Goal: Use online tool/utility: Utilize a website feature to perform a specific function

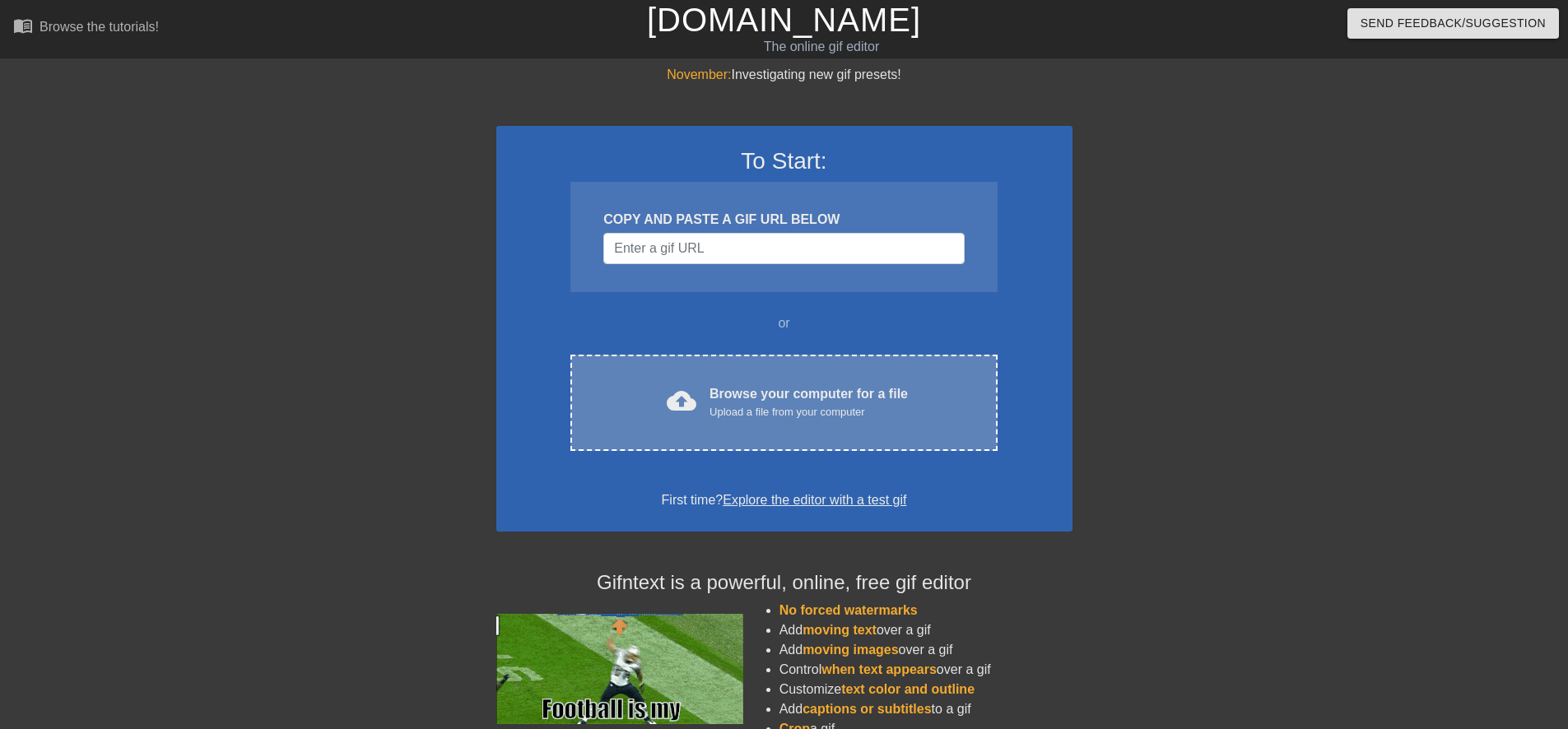
click at [660, 427] on div "cloud_upload Browse your computer for a file Upload a file from your computer C…" at bounding box center [783, 403] width 426 height 96
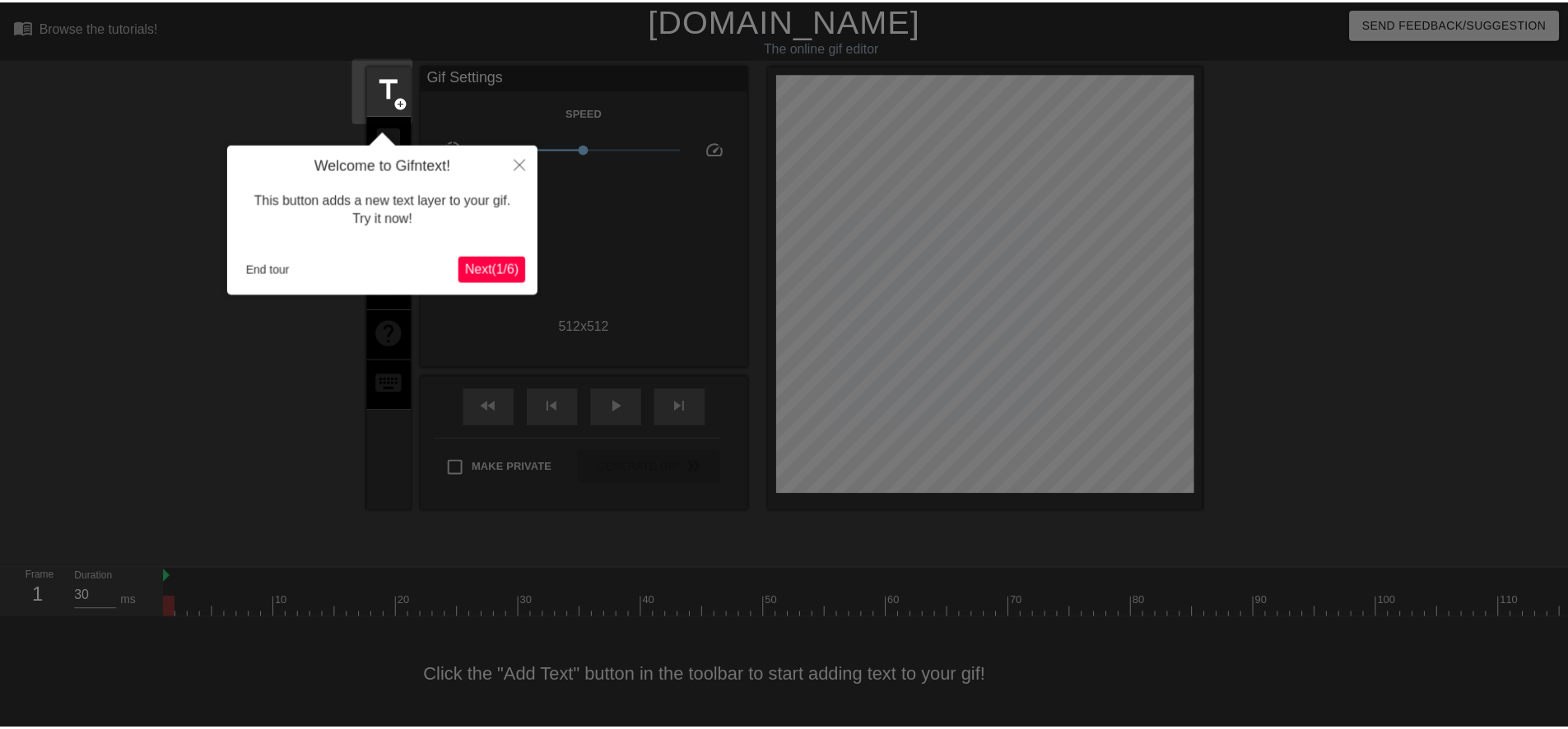
scroll to position [16, 0]
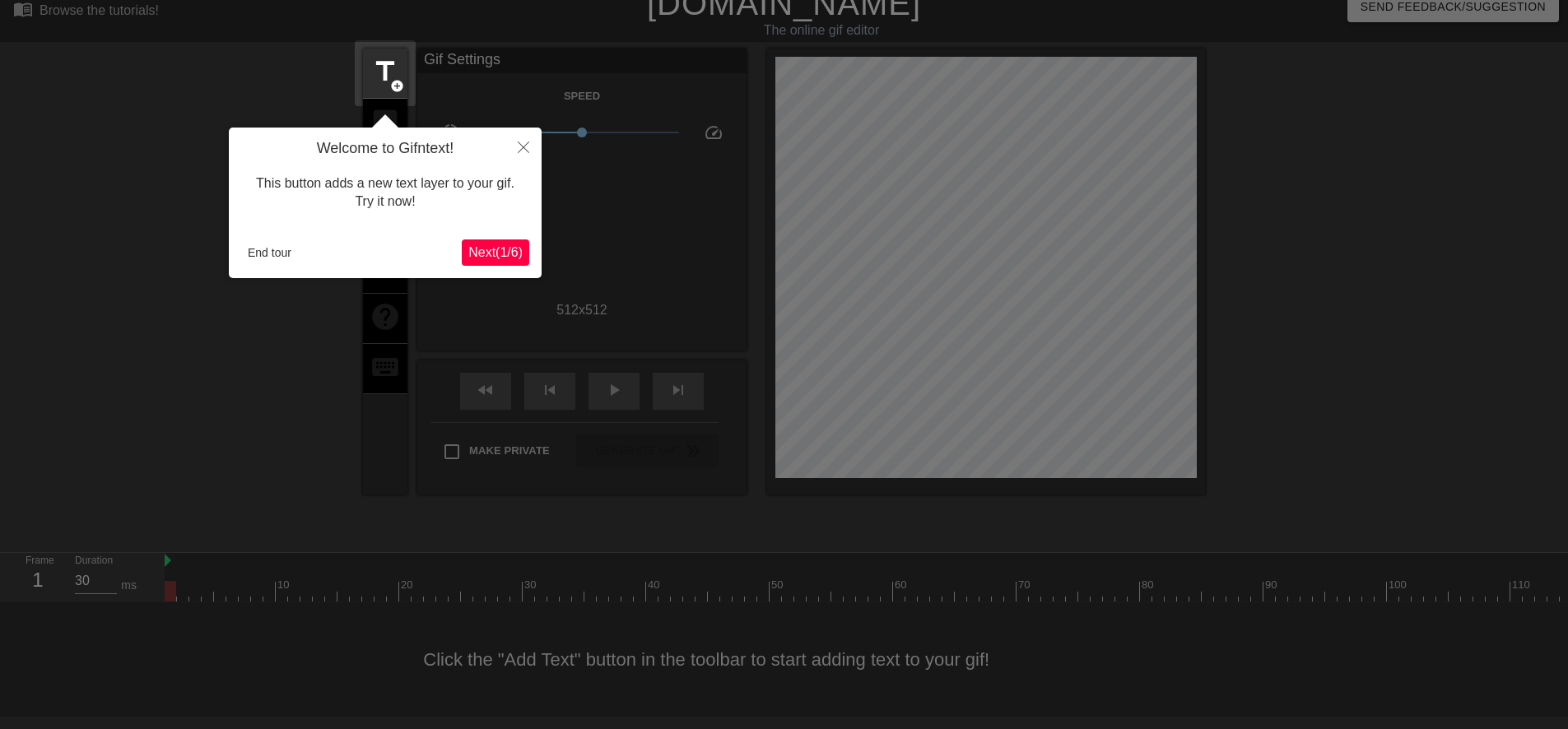
click at [494, 242] on button "Next ( 1 / 6 )" at bounding box center [496, 253] width 68 height 26
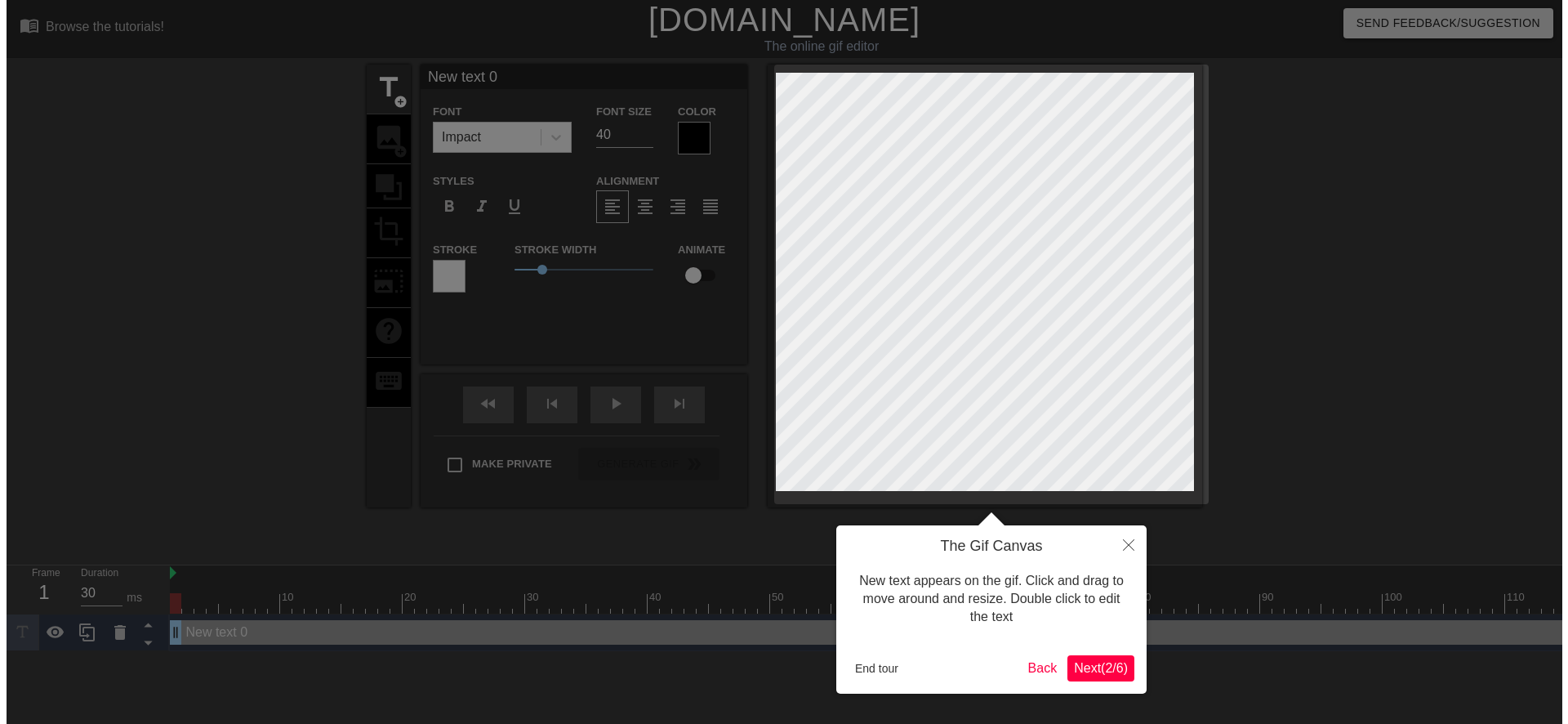
scroll to position [0, 0]
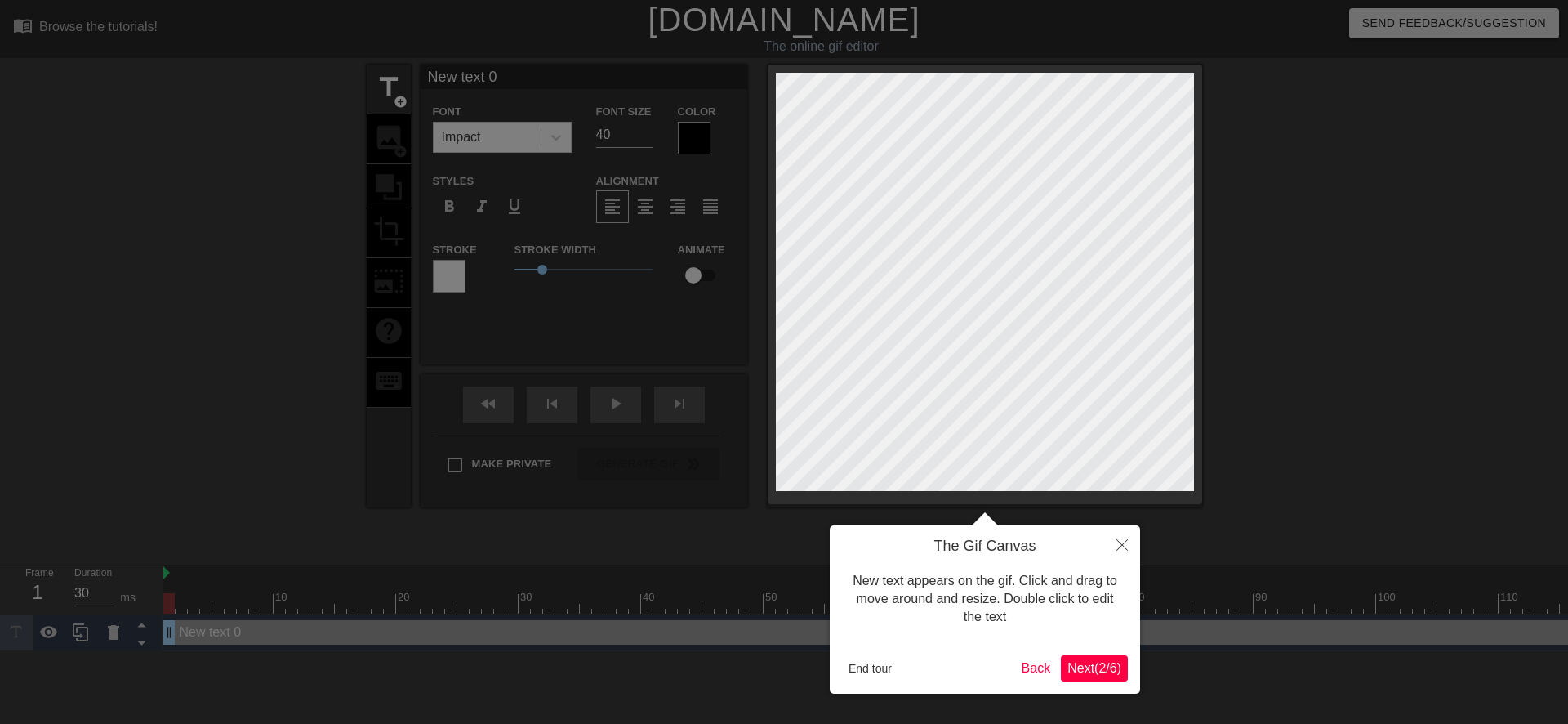
click at [1076, 670] on span "Next ( 2 / 6 )" at bounding box center [1094, 668] width 54 height 14
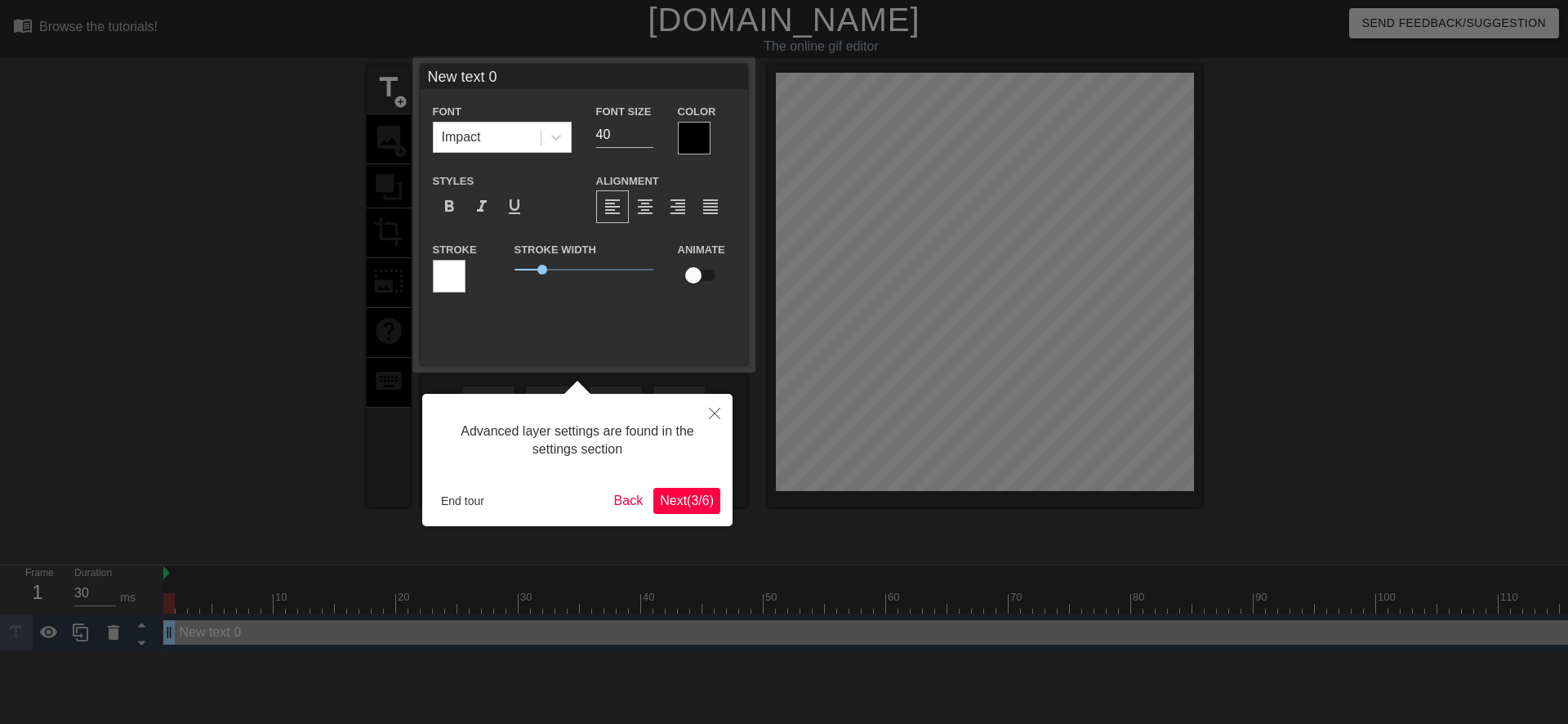
click at [671, 494] on span "Next ( 3 / 6 )" at bounding box center [687, 501] width 54 height 14
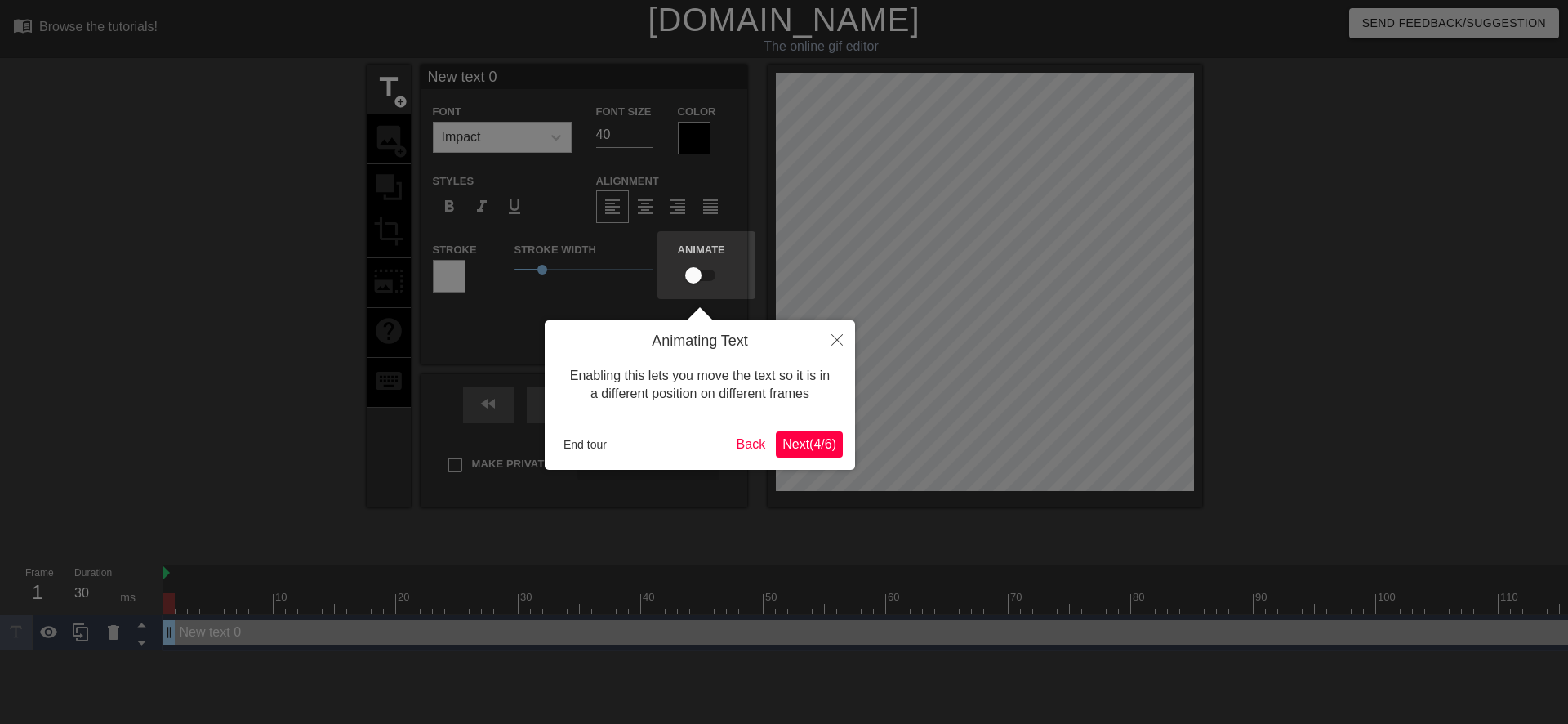
click at [807, 448] on span "Next ( 4 / 6 )" at bounding box center [809, 444] width 54 height 14
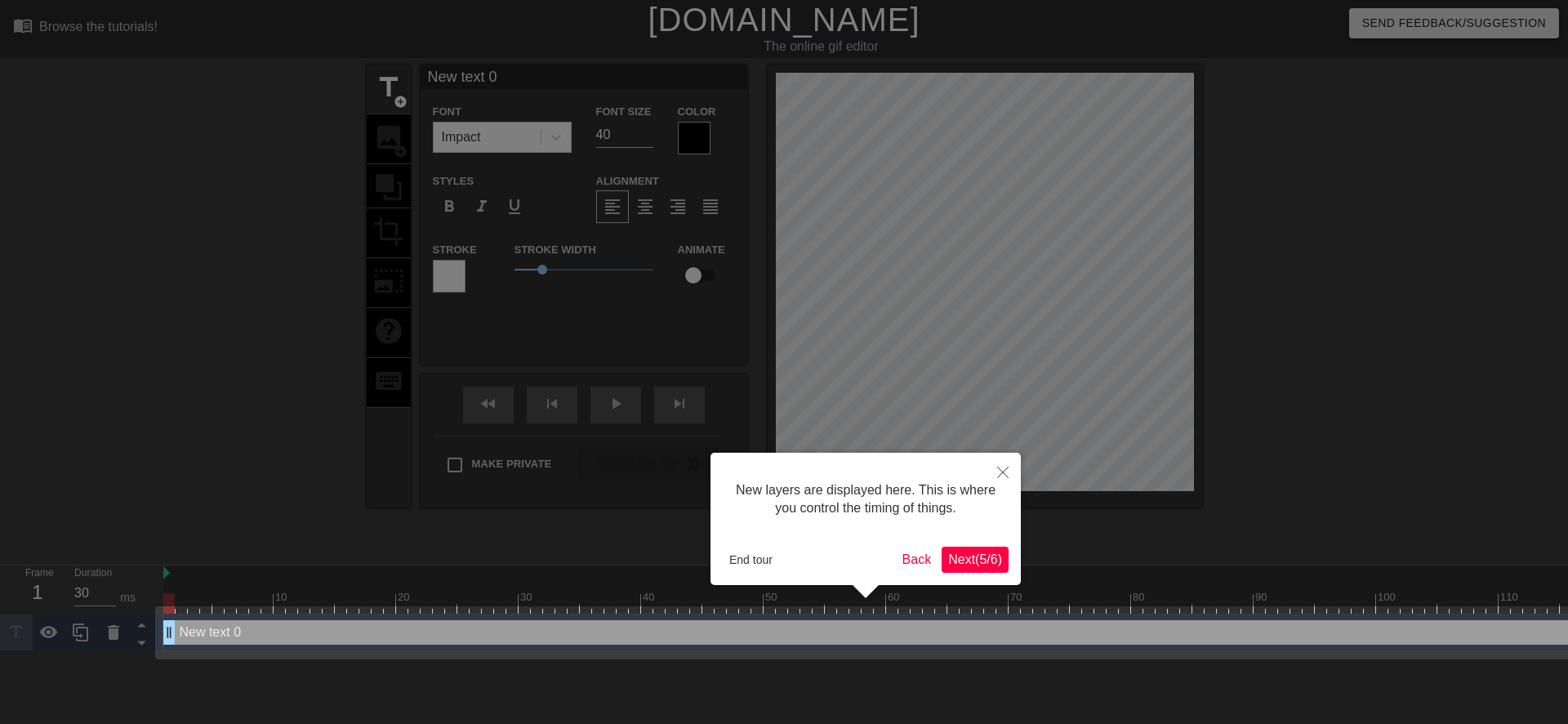
click at [936, 558] on div "End tour Back Next ( 5 / 6 )" at bounding box center [866, 559] width 286 height 26
click at [949, 556] on span "Next ( 5 / 6 )" at bounding box center [975, 559] width 54 height 14
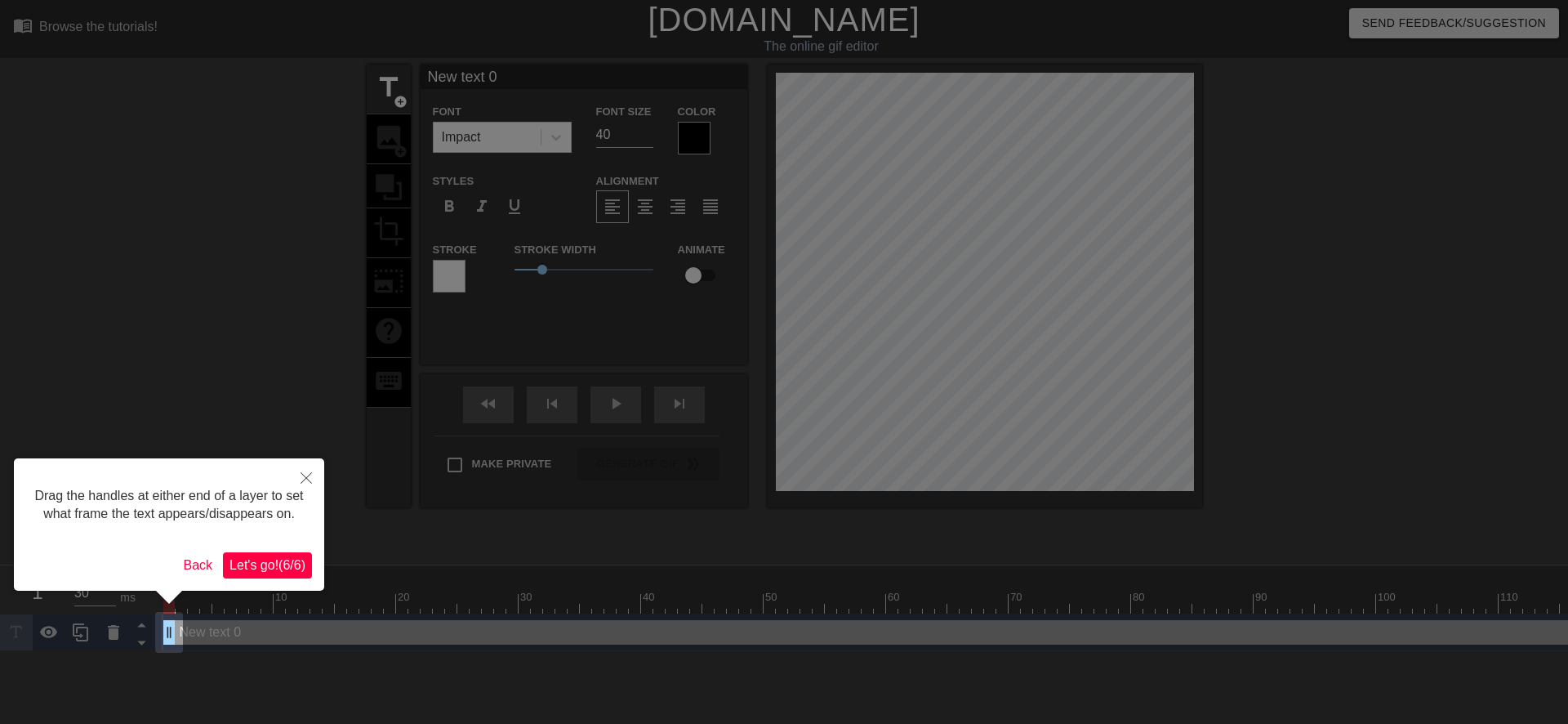
click at [275, 565] on span "Let's go! ( 6 / 6 )" at bounding box center [267, 565] width 76 height 14
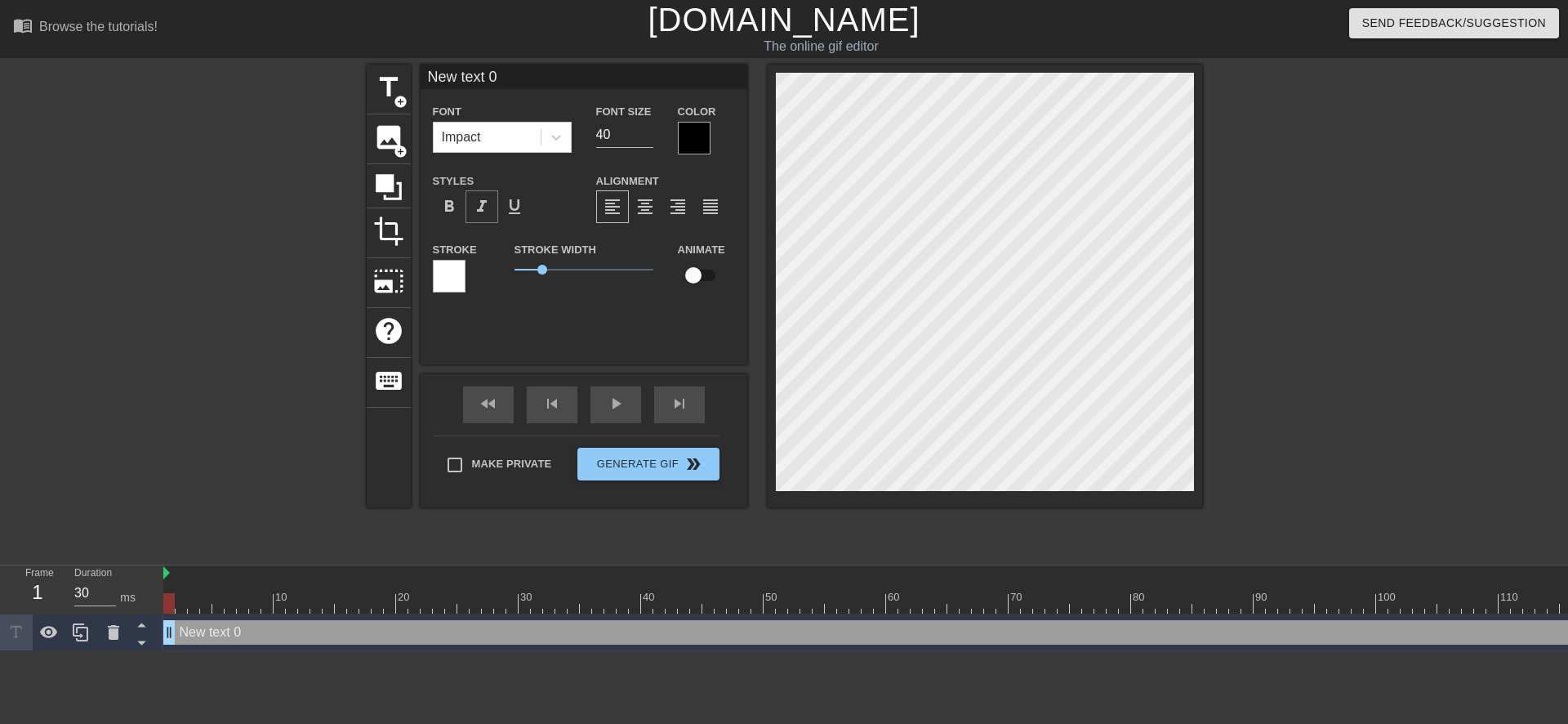
click at [479, 210] on span "format_italic" at bounding box center [482, 206] width 20 height 20
click at [557, 129] on icon at bounding box center [556, 137] width 16 height 16
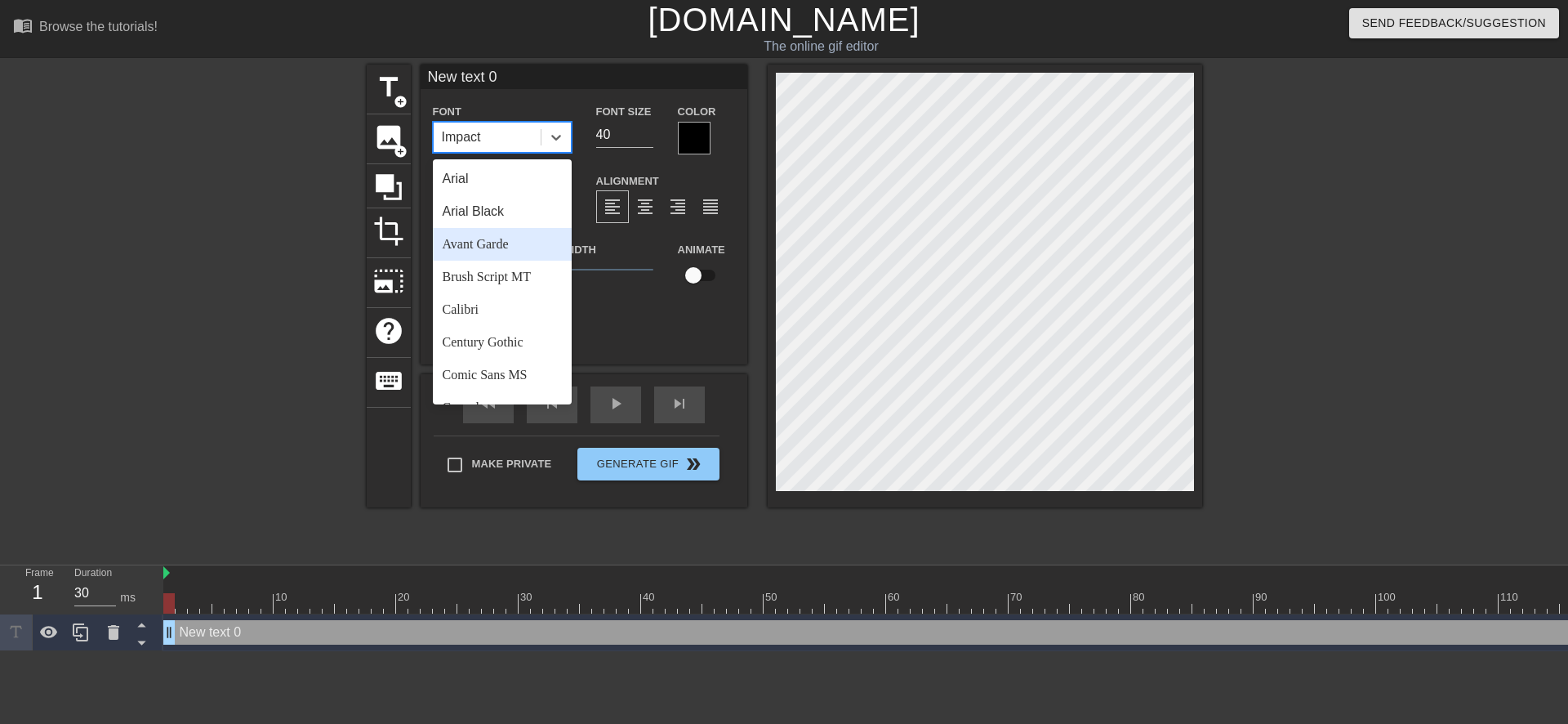
click at [498, 244] on div "Avant Garde" at bounding box center [501, 245] width 139 height 33
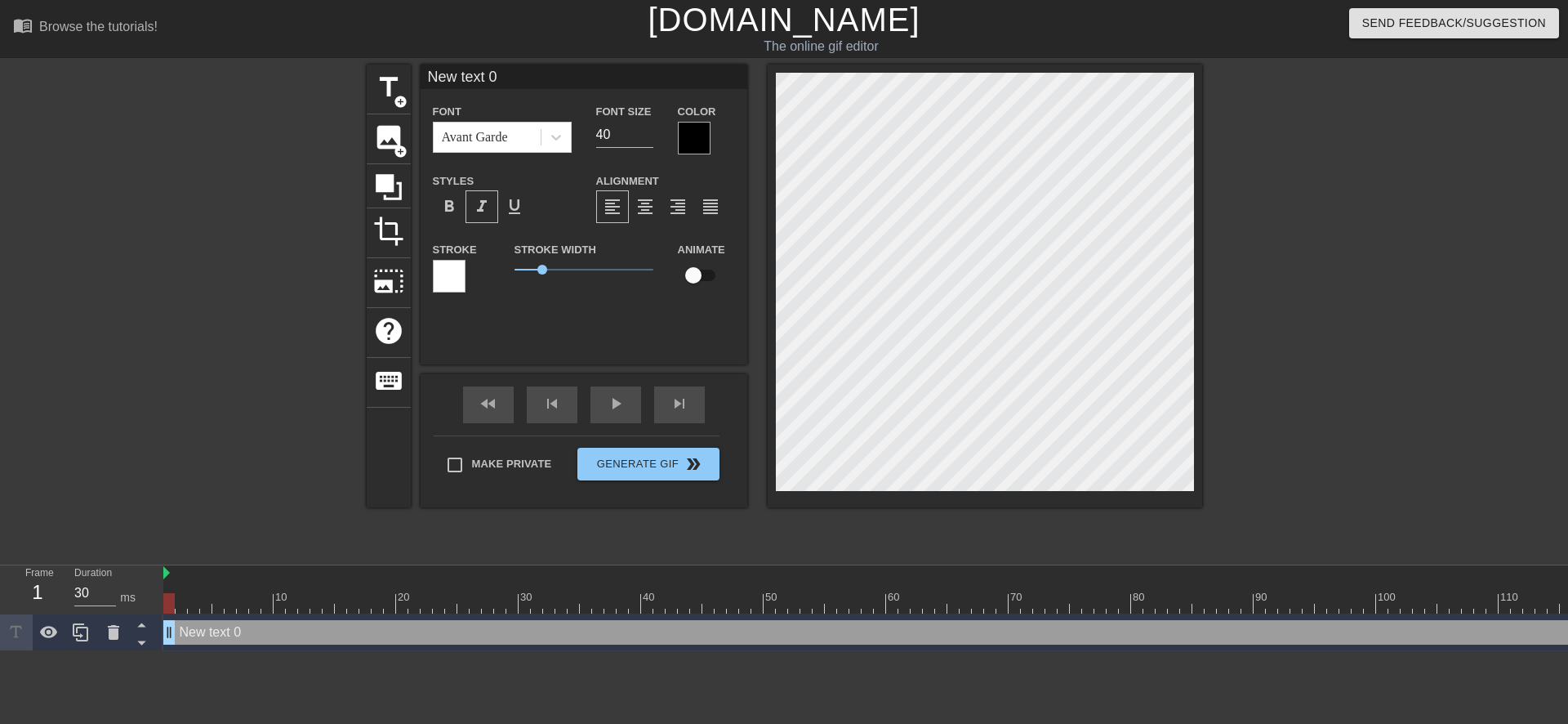
scroll to position [2, 3]
type input "ew text 0"
type textarea "ew text 0"
type input "w text 0"
type textarea "w text 0"
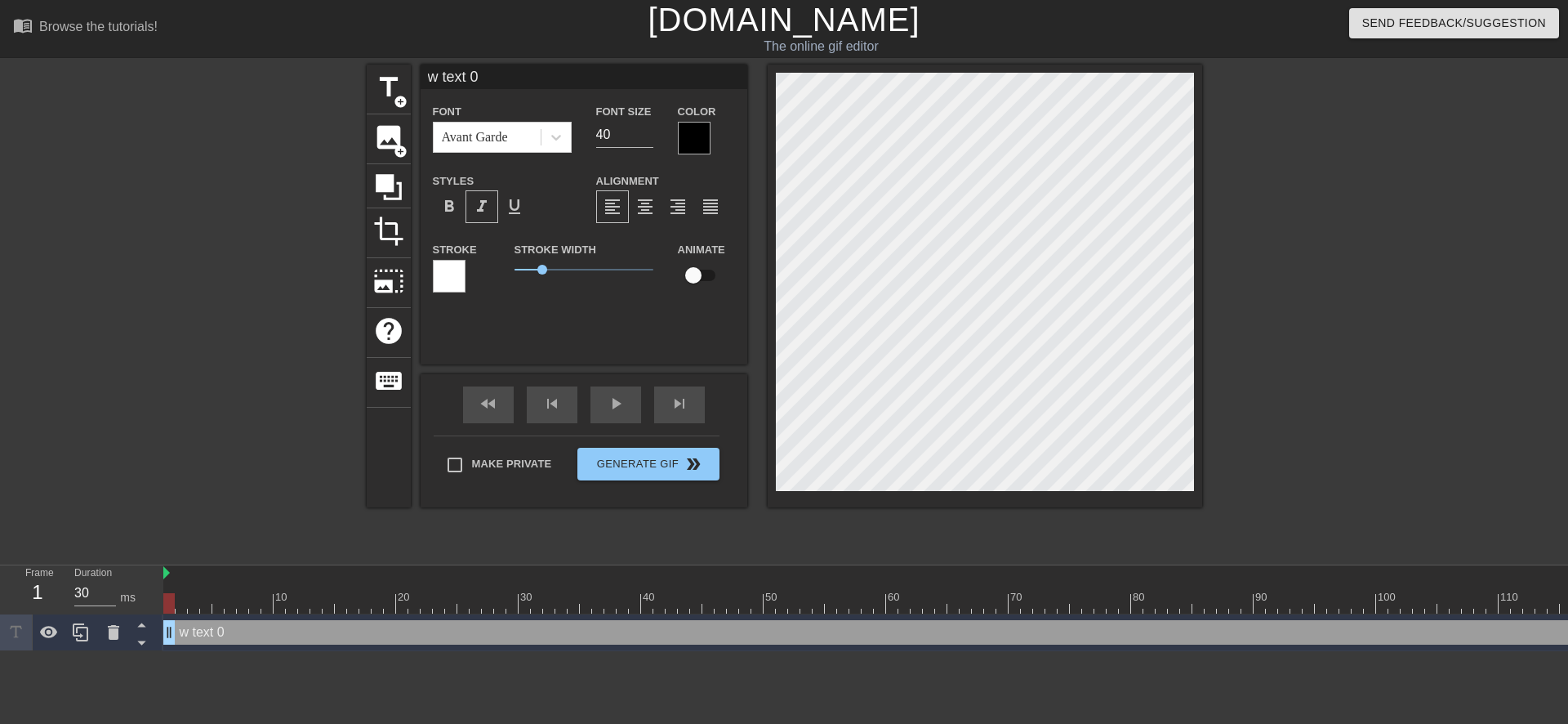
type input "text 0"
type textarea "text 0"
type input "text 0"
type textarea "text 0"
type input "ext 0"
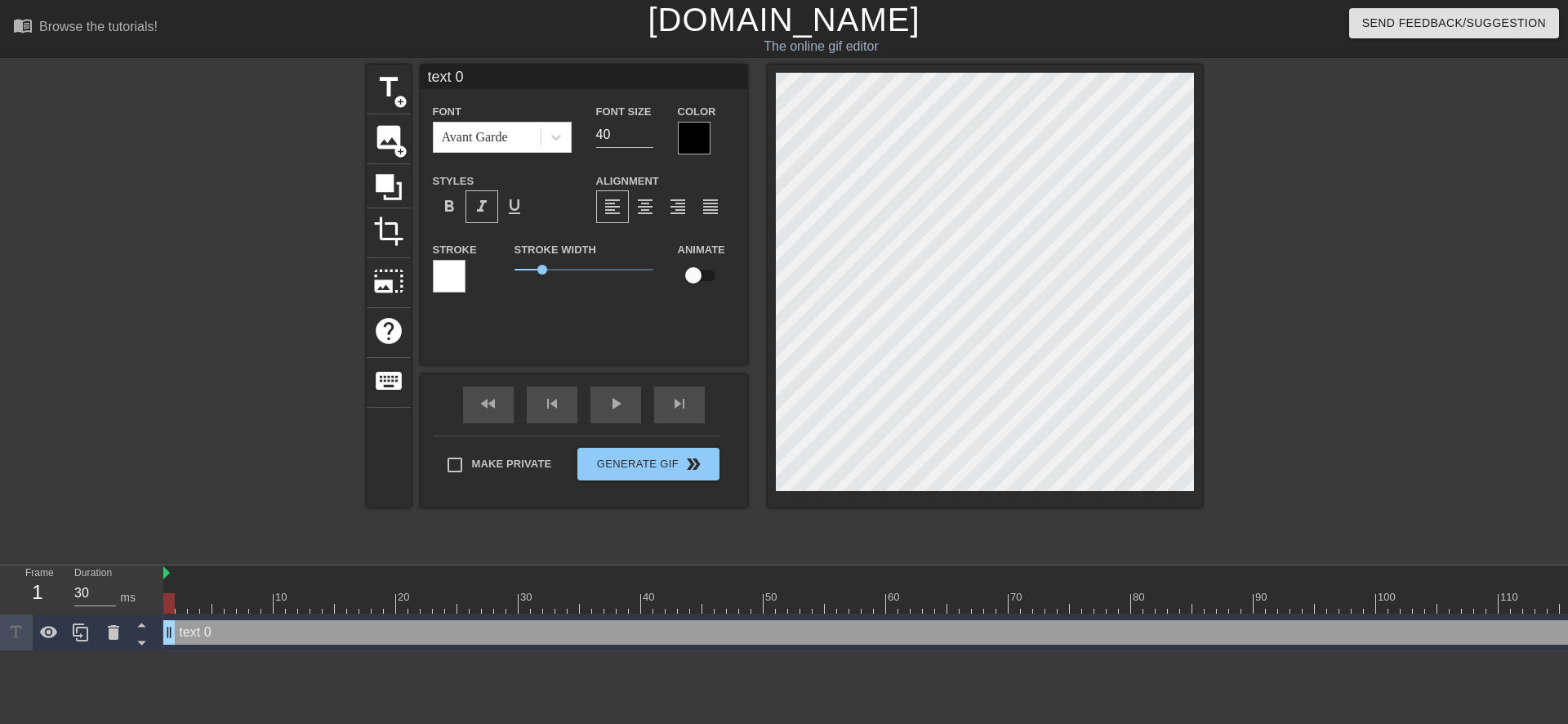
type textarea "ext 0"
type input "xt 0"
type textarea "xt 0"
type input "t 0"
type textarea "t 0"
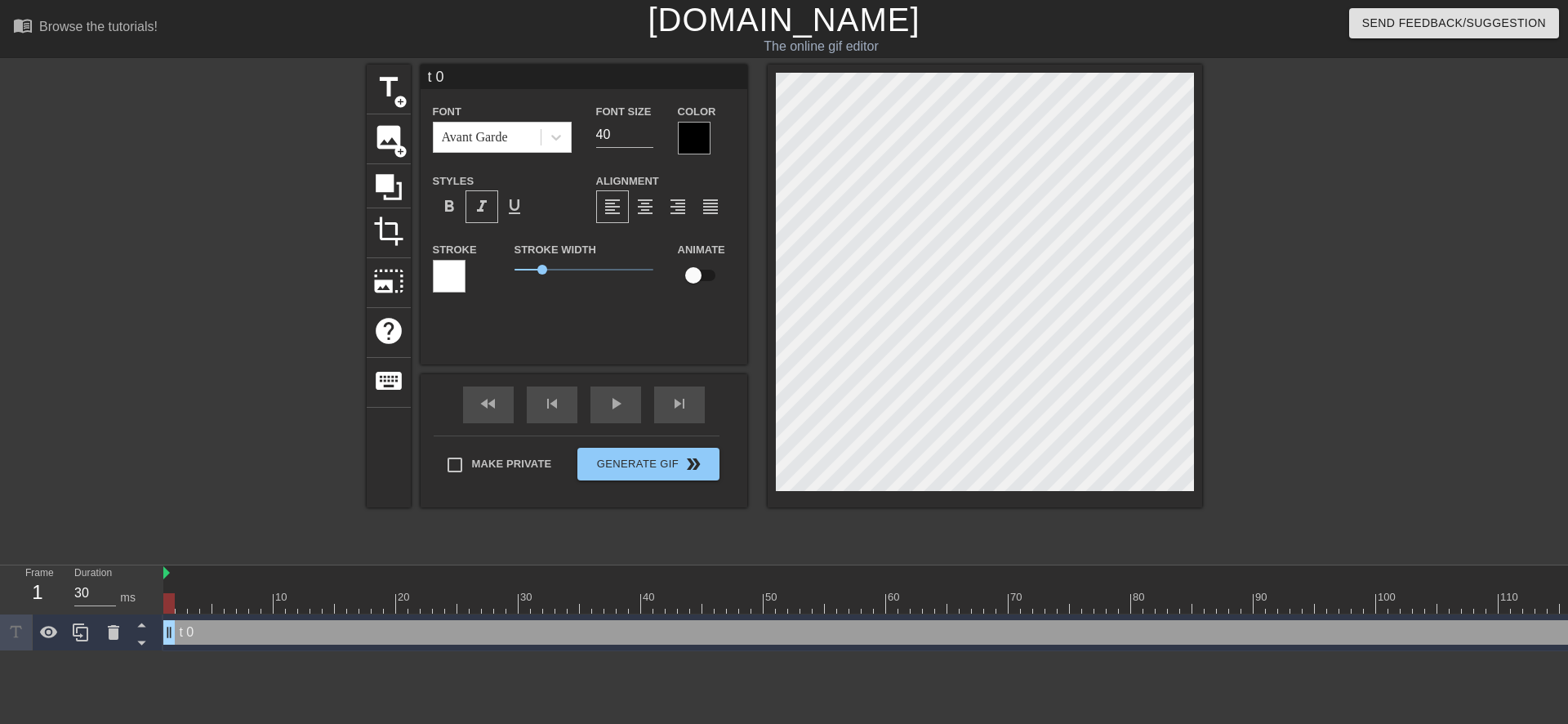
type input "0"
type textarea "0"
type input "0"
type textarea "0"
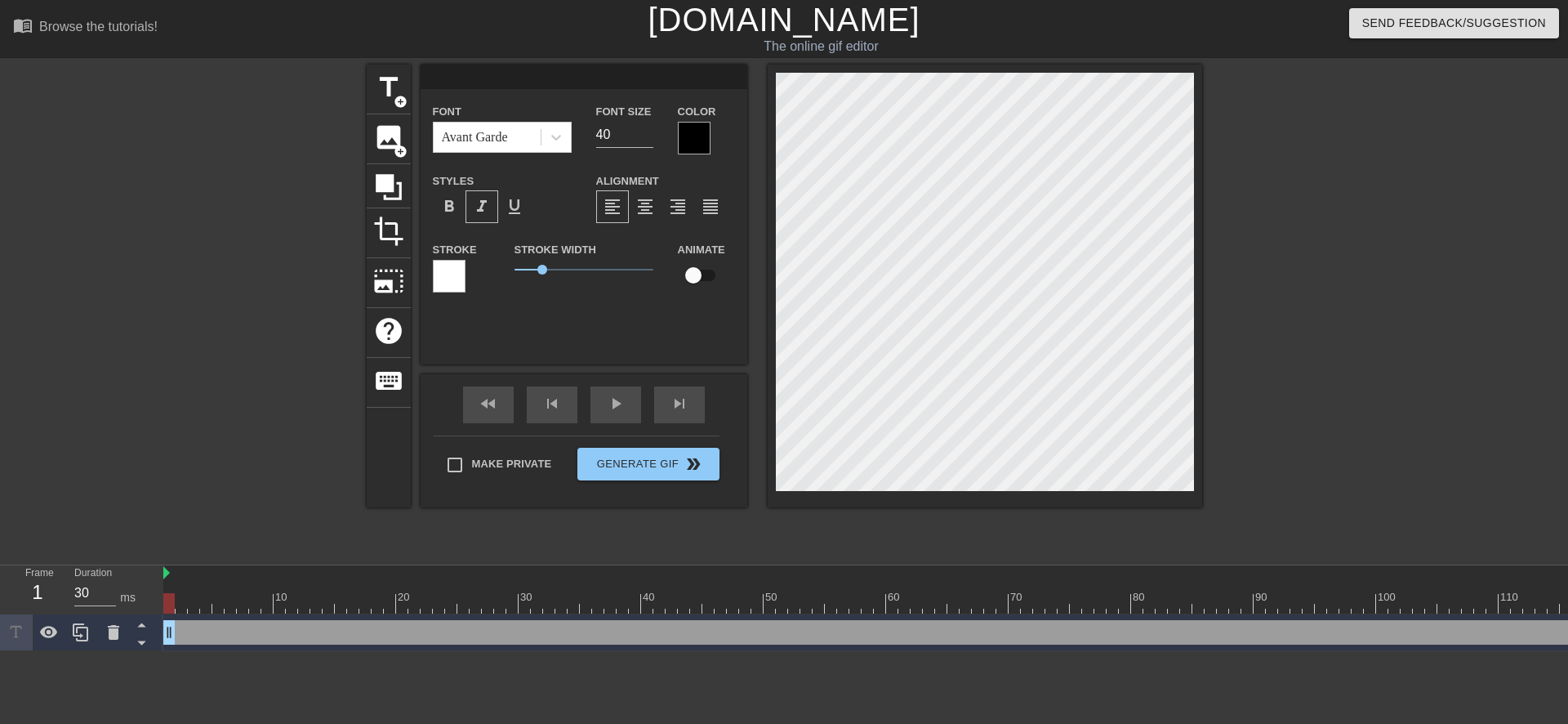
type input "@"
type textarea "@"
type input "@s"
type textarea "@s"
type input "@st"
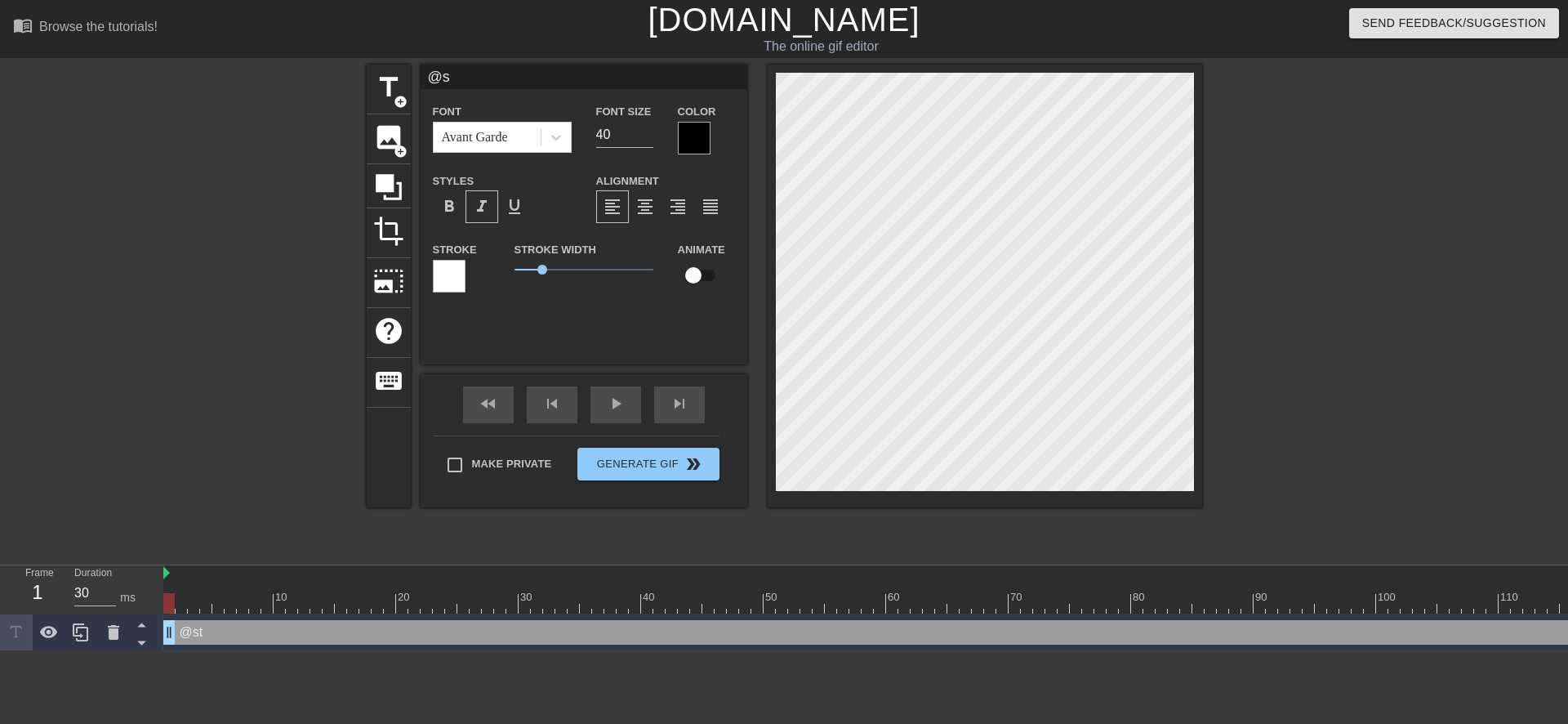
type textarea "@st"
type input "@sti"
type textarea "@sti"
type input "@stic"
type textarea "@stic"
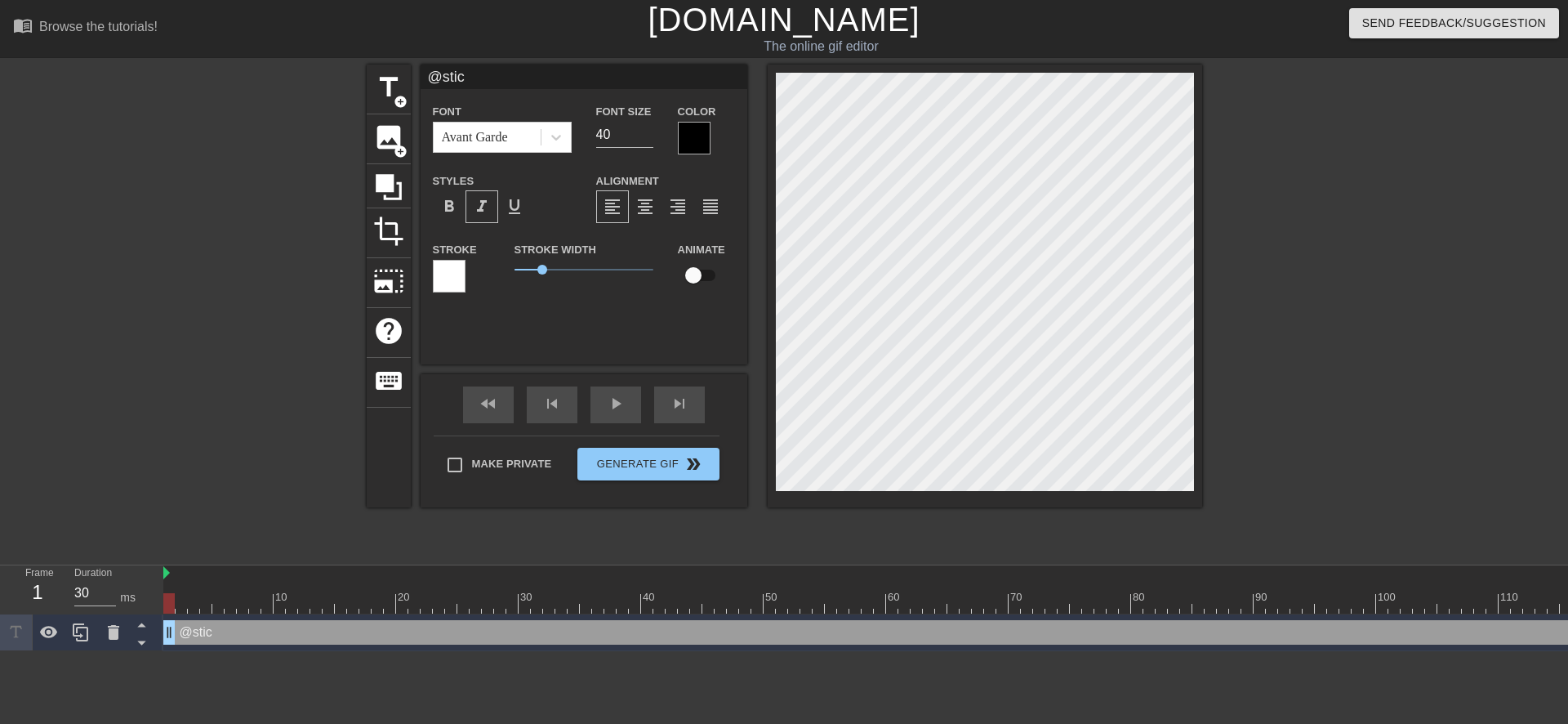
type input "@stick"
type textarea "@stick"
type input "@sticke"
type textarea "@sticke"
type input "@sticker"
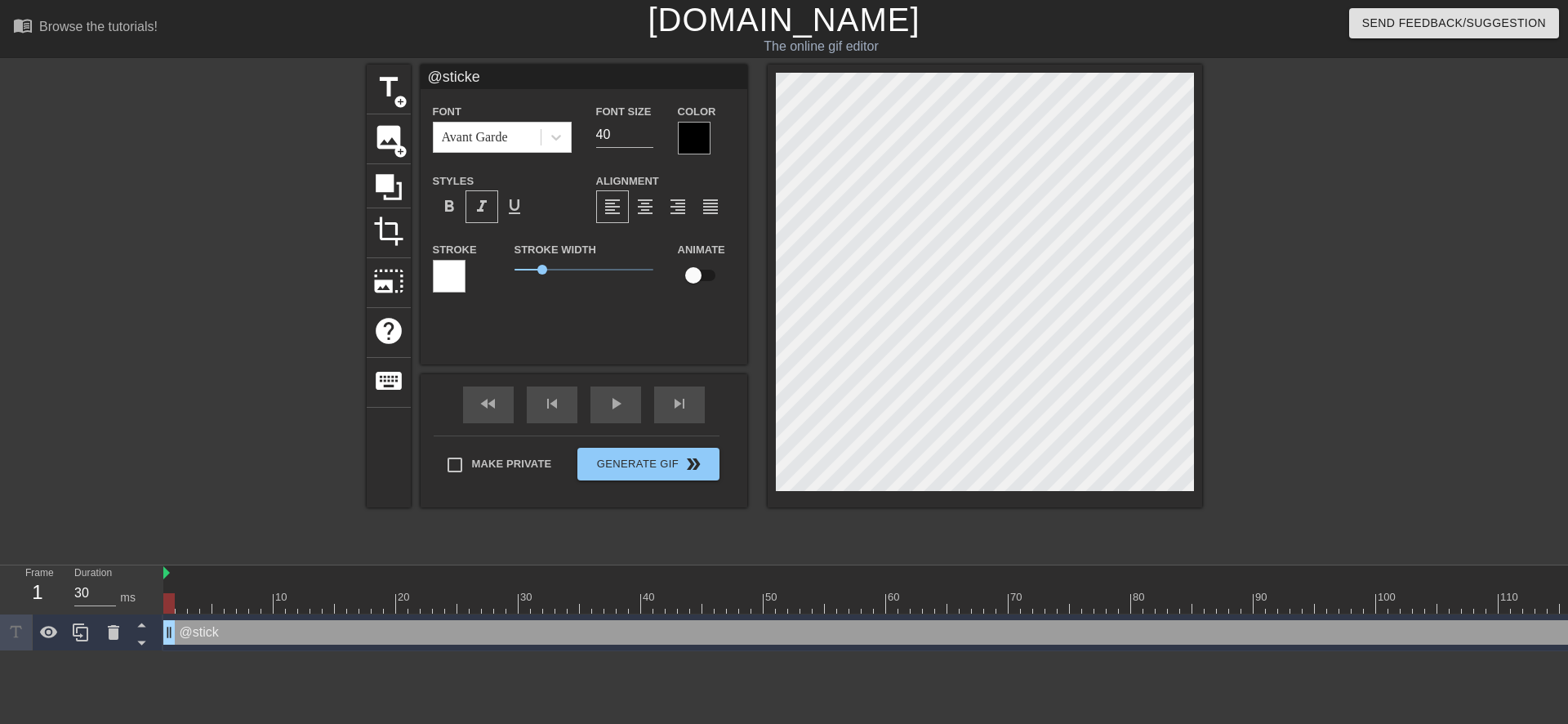
type textarea "@sticker"
type input "@stickerb"
type textarea "@stickerb"
type input "@stickerba"
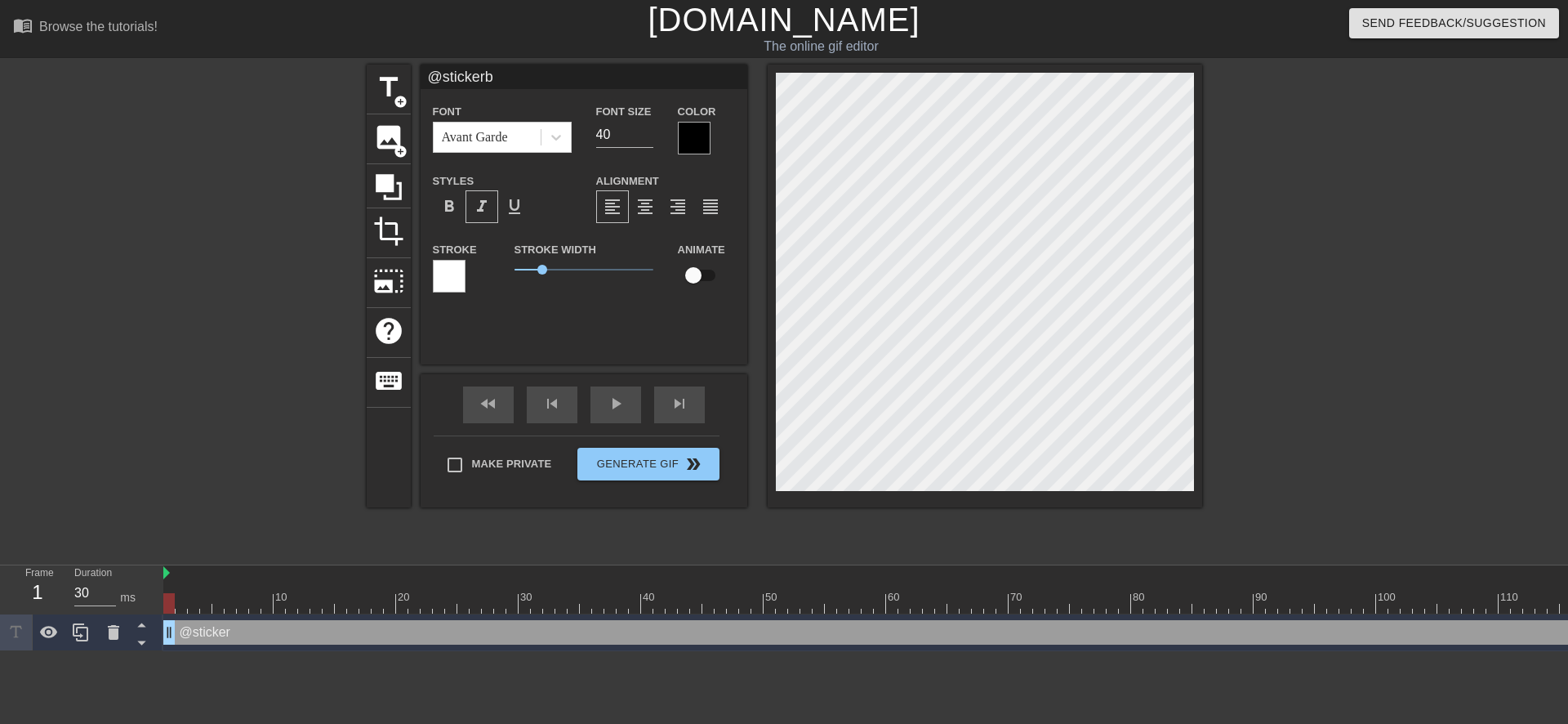
type textarea "@stickerba"
type input "@stickerbas"
type textarea "@stickerbas"
type input "@stickerbase"
type textarea "@stickerbase"
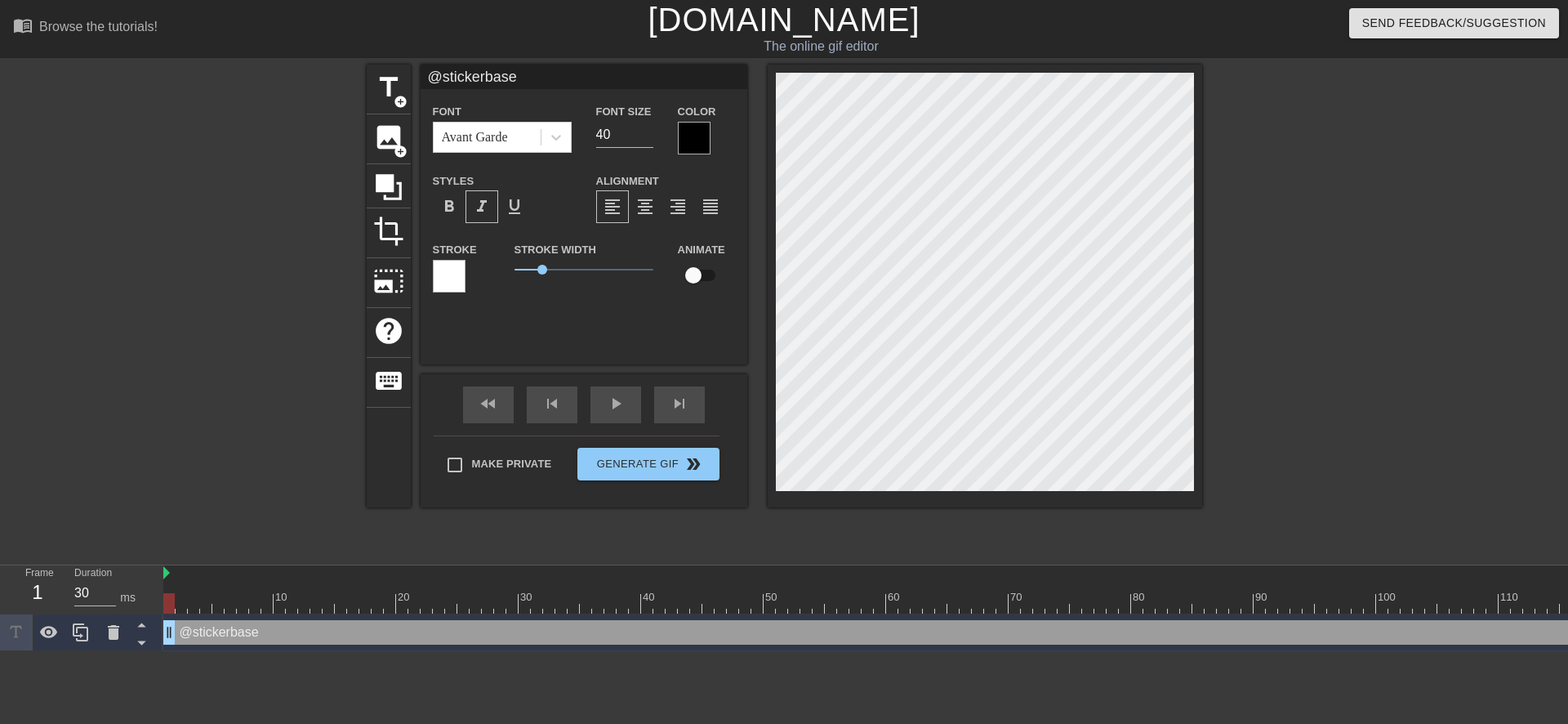
type input "@stickerbase_"
type textarea "@stickerbase_"
type input "@stickerbase_r"
type textarea "@stickerbase_r"
type input "@stickerbase_ru"
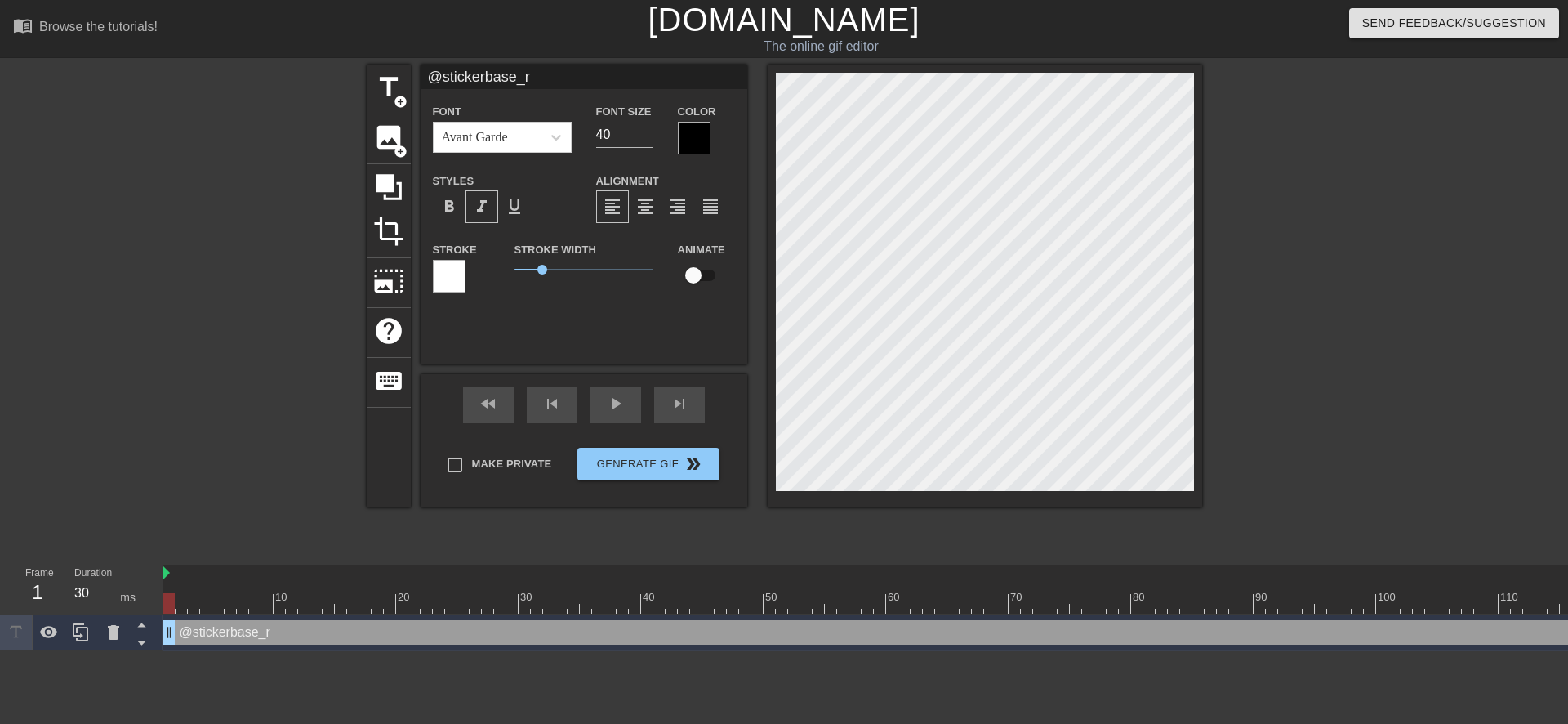
type textarea "@stickerbase_ru"
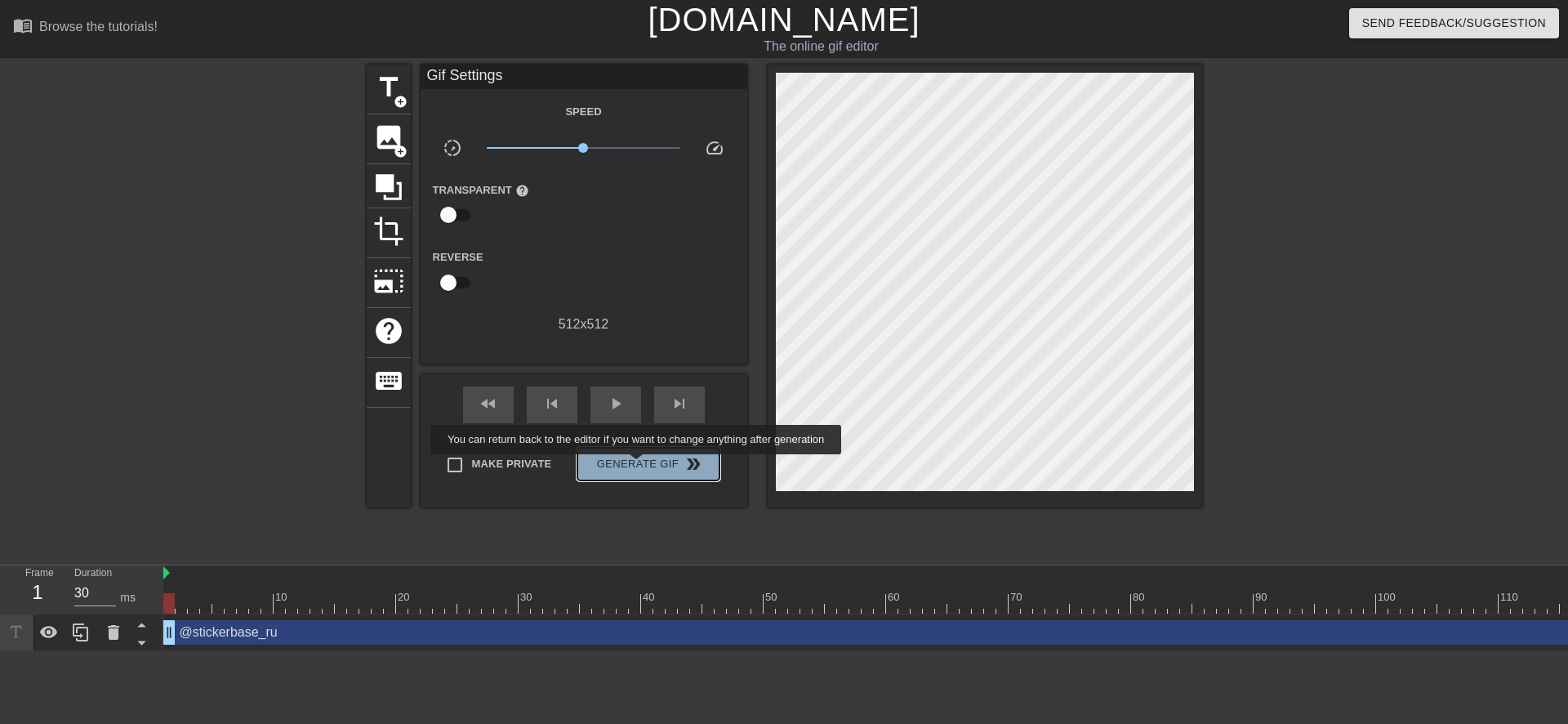
click at [638, 465] on span "Generate Gif double_arrow" at bounding box center [648, 464] width 128 height 20
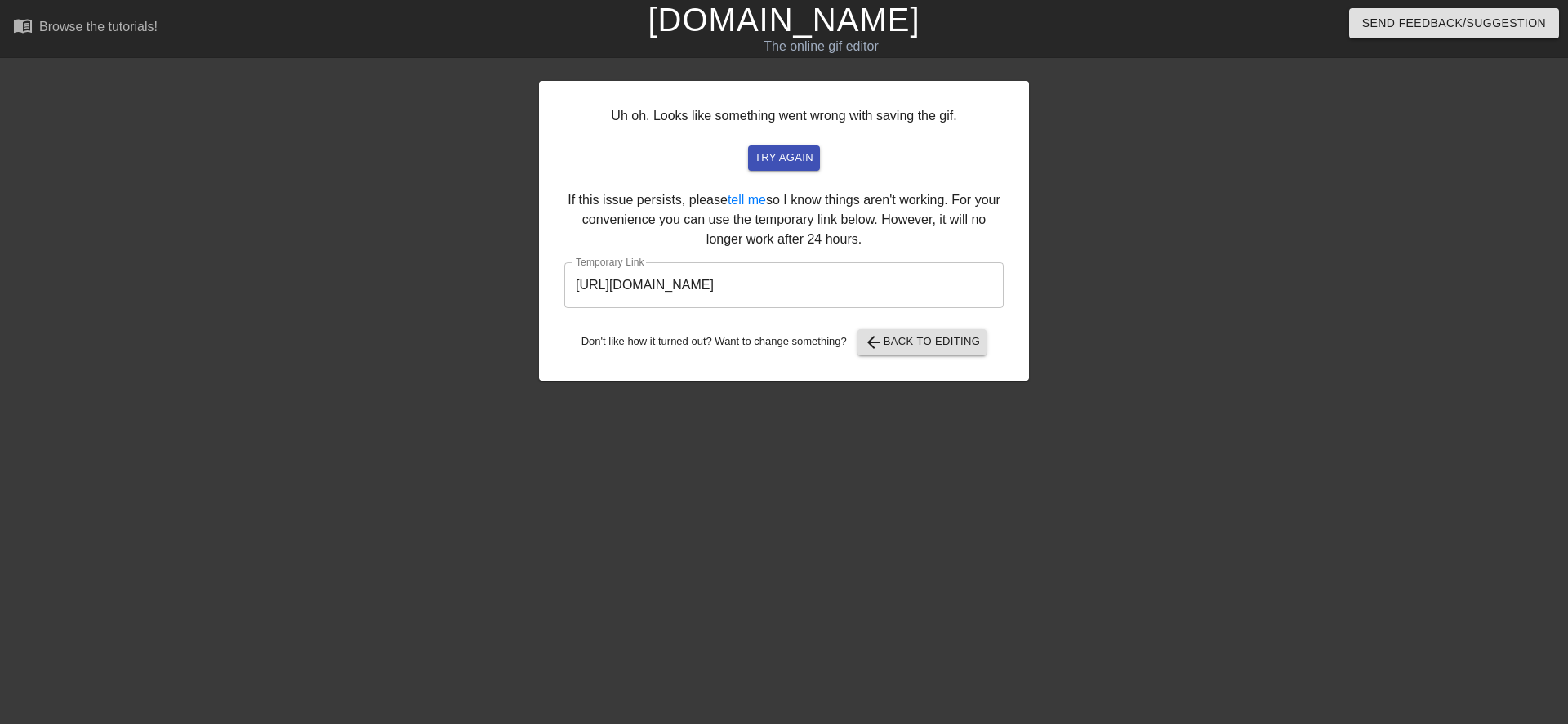
click at [744, 290] on input "[URL][DOMAIN_NAME]" at bounding box center [784, 284] width 439 height 46
click at [744, 289] on input "[URL][DOMAIN_NAME]" at bounding box center [784, 284] width 439 height 46
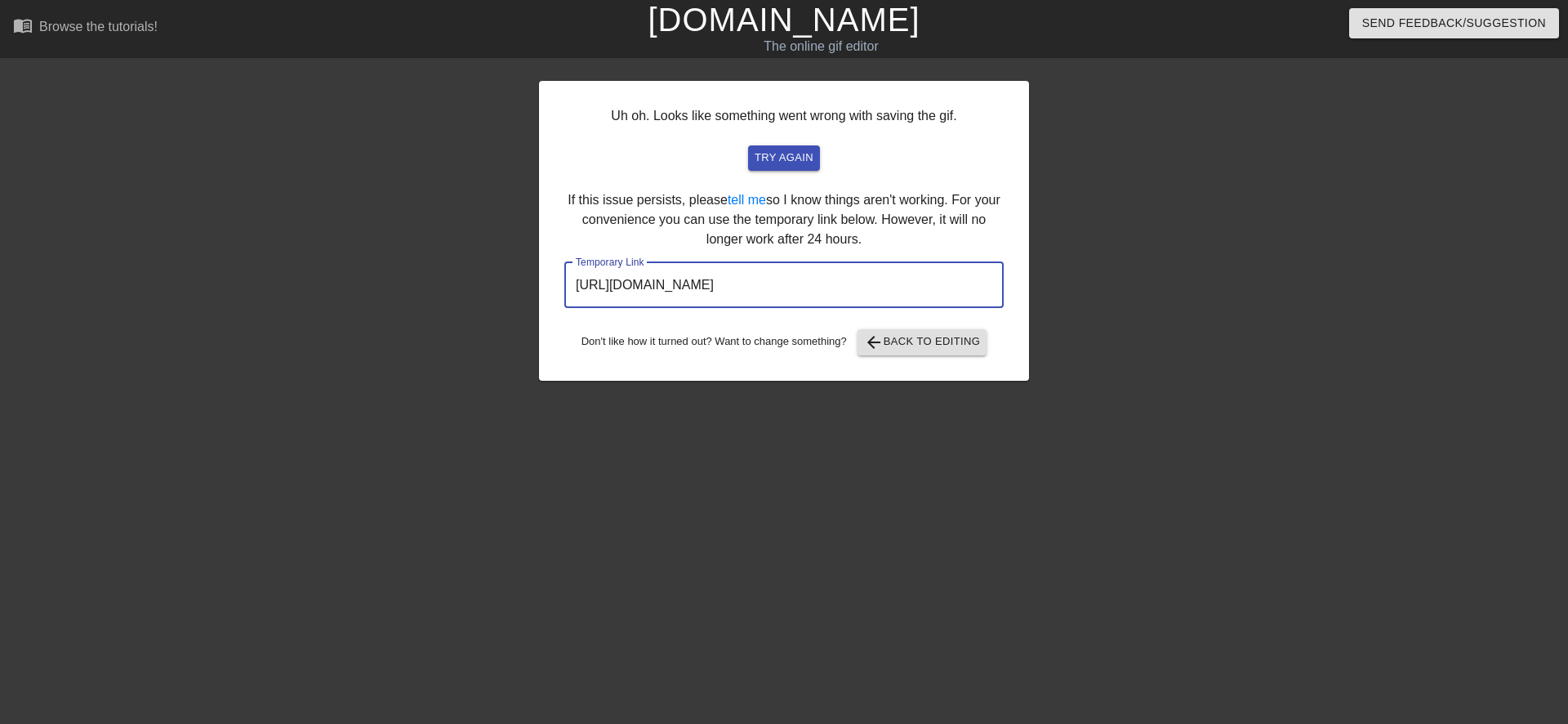
click at [744, 289] on input "[URL][DOMAIN_NAME]" at bounding box center [784, 284] width 439 height 46
